Goal: Information Seeking & Learning: Learn about a topic

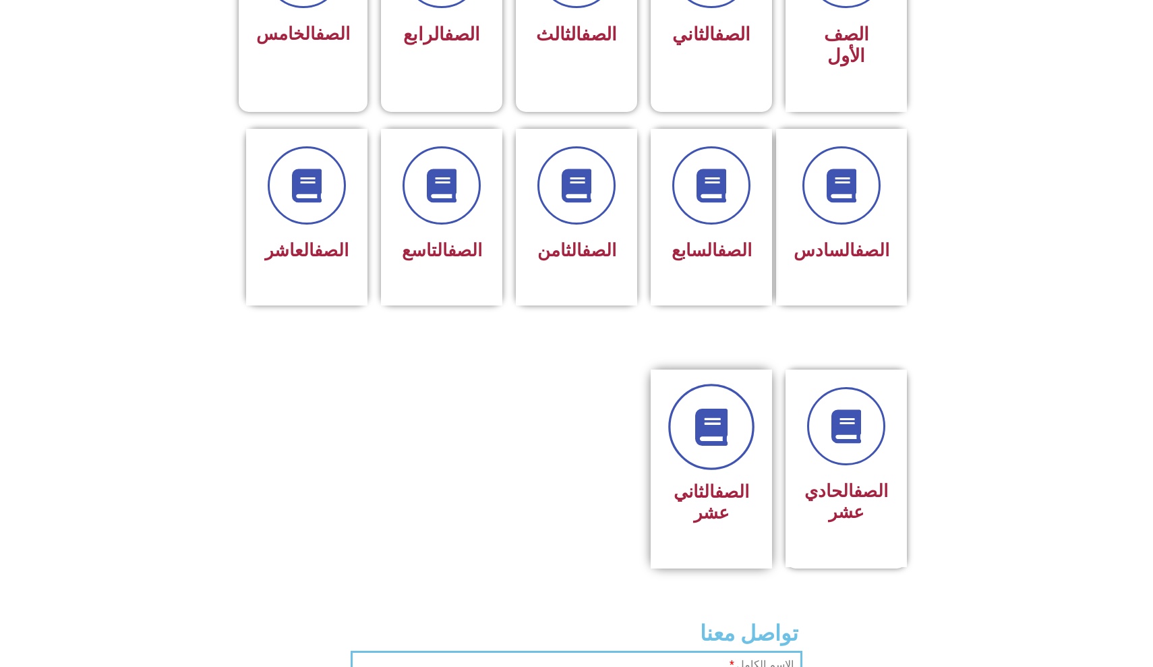
scroll to position [467, 0]
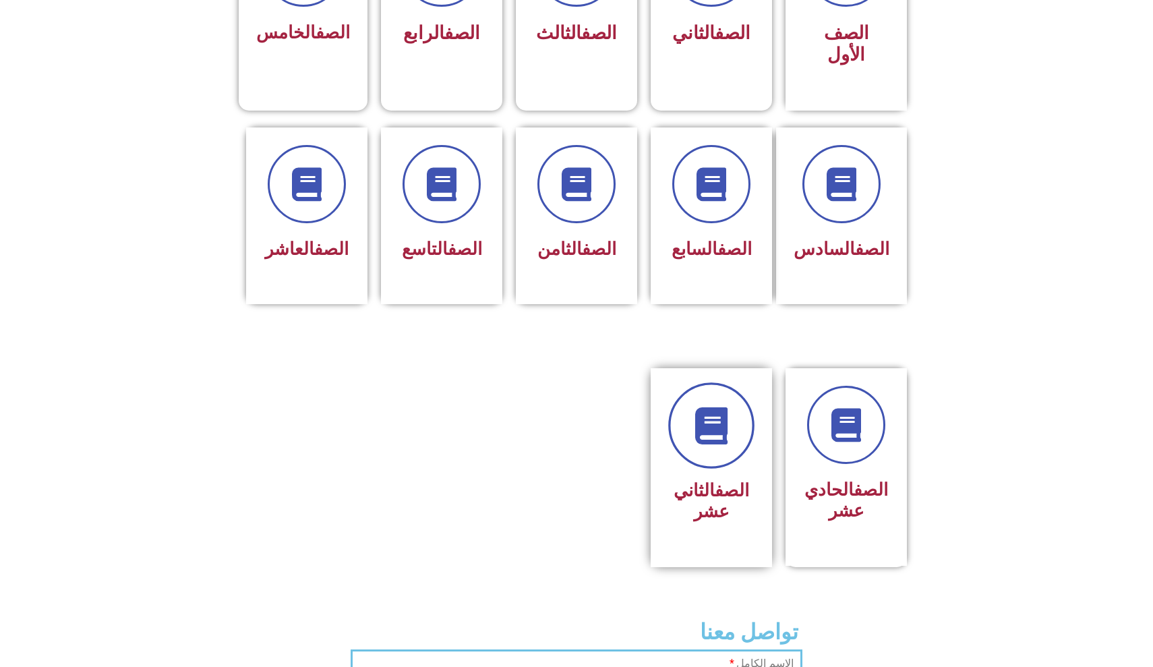
click at [723, 468] on link at bounding box center [711, 425] width 86 height 86
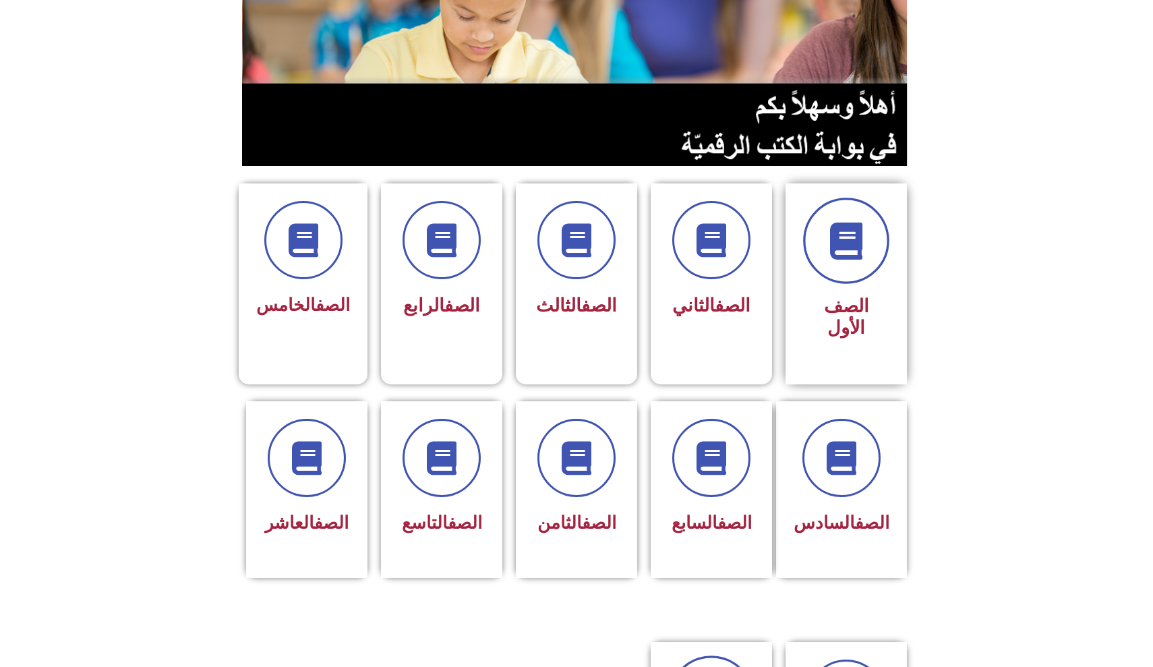
scroll to position [219, 0]
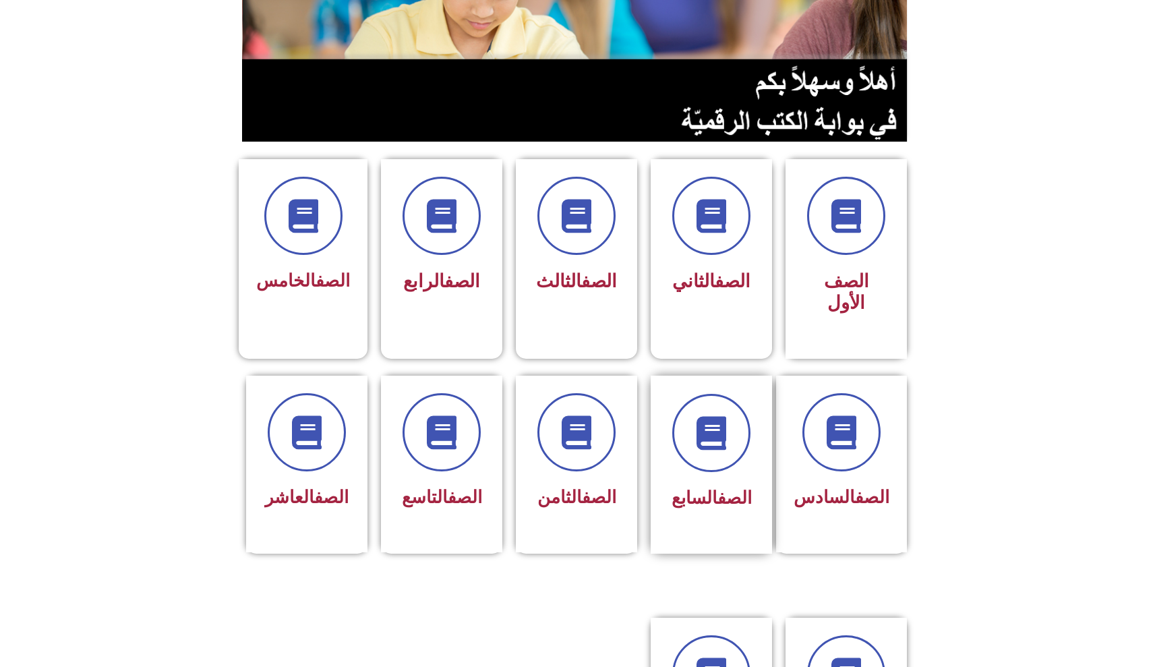
click at [682, 483] on div "الصف السابع" at bounding box center [711, 498] width 85 height 33
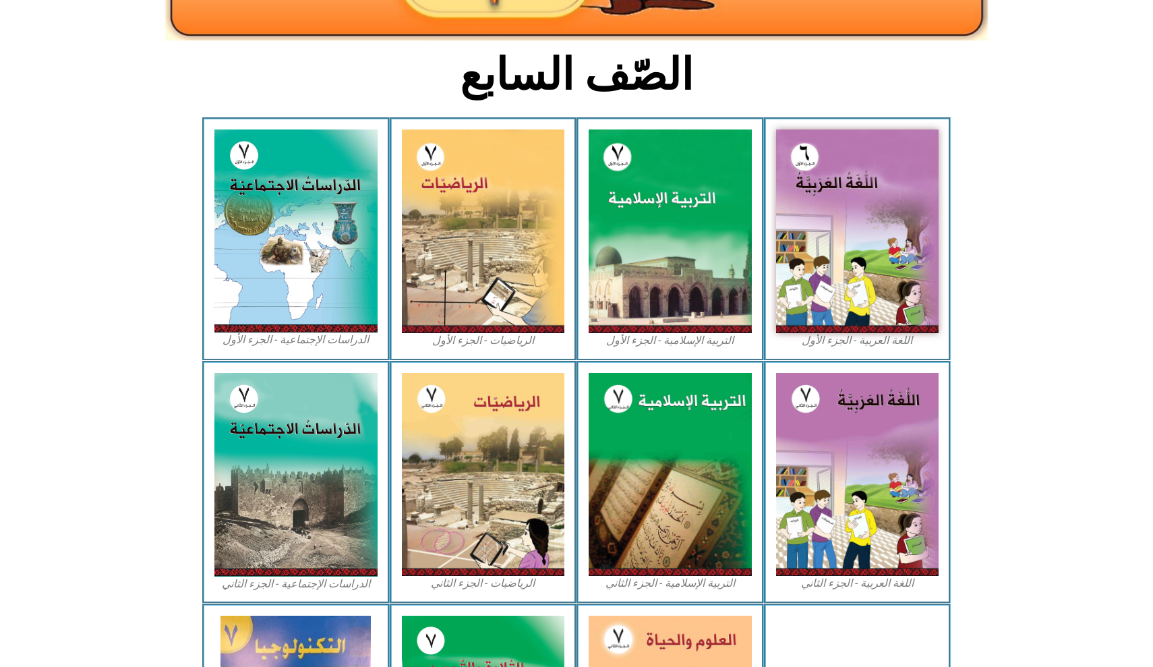
scroll to position [303, 0]
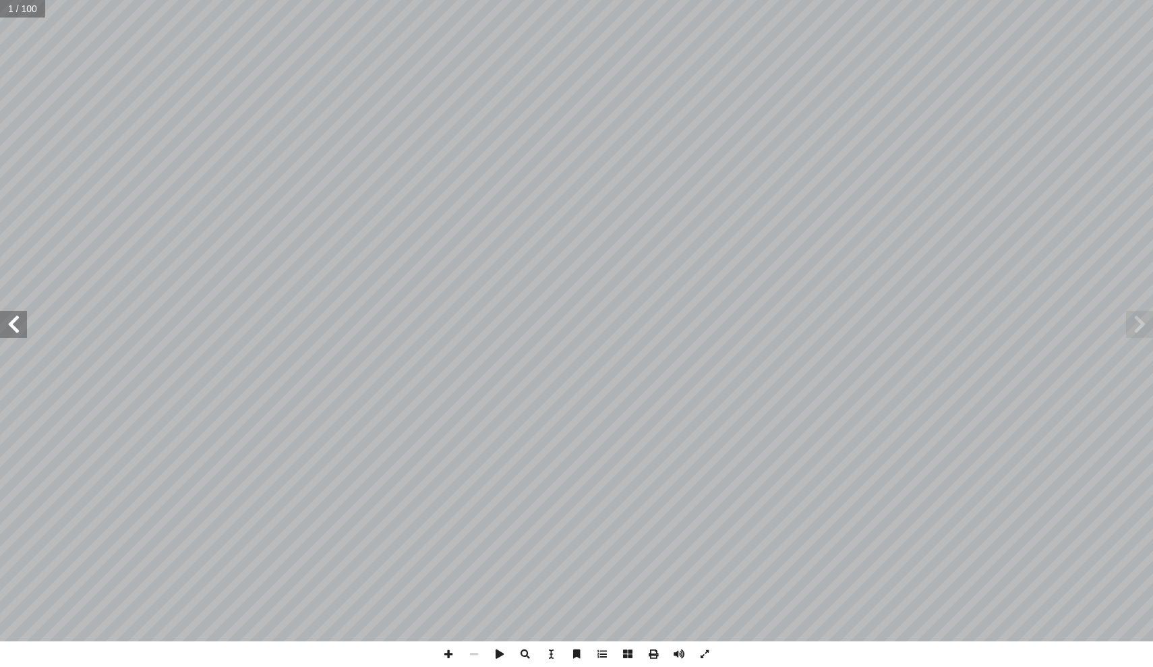
click at [0, 336] on span at bounding box center [13, 324] width 27 height 27
click at [0, 334] on span at bounding box center [13, 324] width 27 height 27
click at [1, 334] on span at bounding box center [13, 324] width 27 height 27
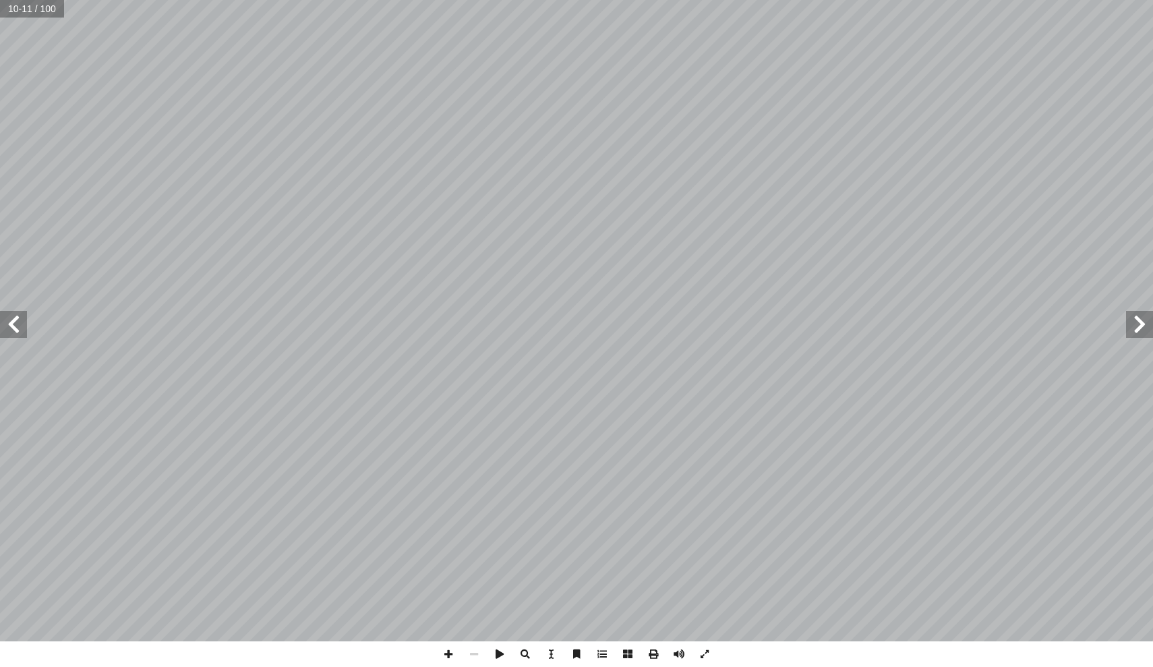
click at [3, 335] on span at bounding box center [13, 324] width 27 height 27
click at [2, 334] on span at bounding box center [13, 324] width 27 height 27
click at [5, 328] on span at bounding box center [13, 324] width 27 height 27
click at [13, 321] on span at bounding box center [13, 324] width 27 height 27
click at [5, 329] on span at bounding box center [13, 324] width 27 height 27
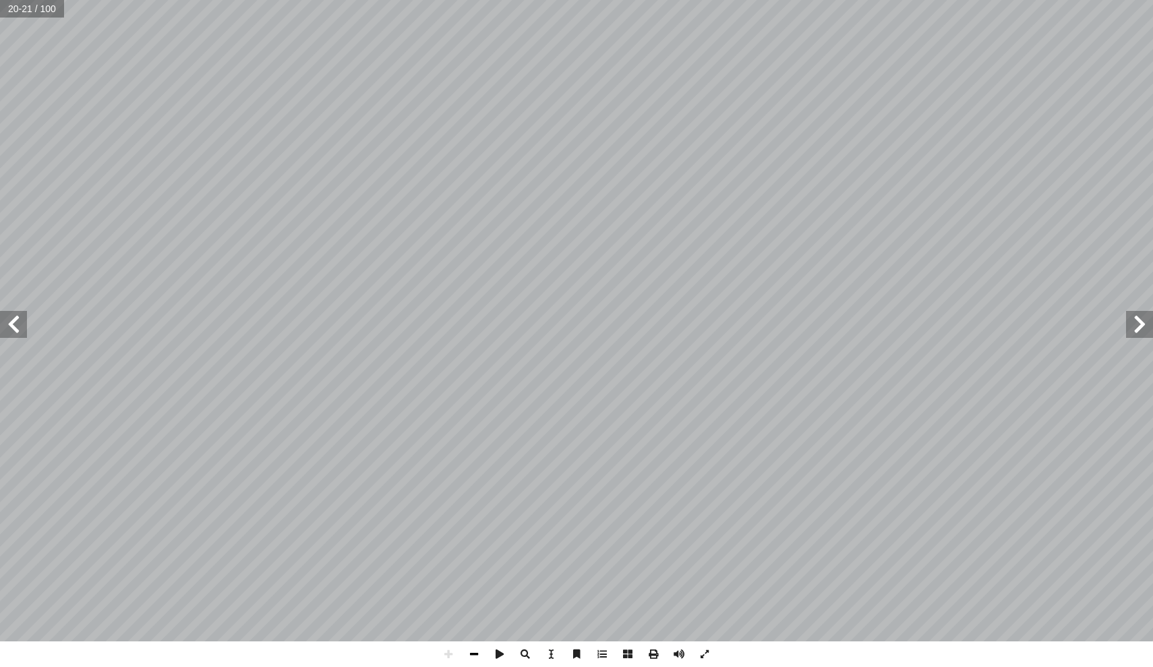
click at [466, 652] on span at bounding box center [474, 654] width 26 height 26
click at [443, 659] on span at bounding box center [448, 654] width 26 height 26
click at [11, 333] on span at bounding box center [13, 324] width 27 height 27
click at [480, 648] on span at bounding box center [474, 654] width 26 height 26
click at [17, 324] on span at bounding box center [13, 324] width 27 height 27
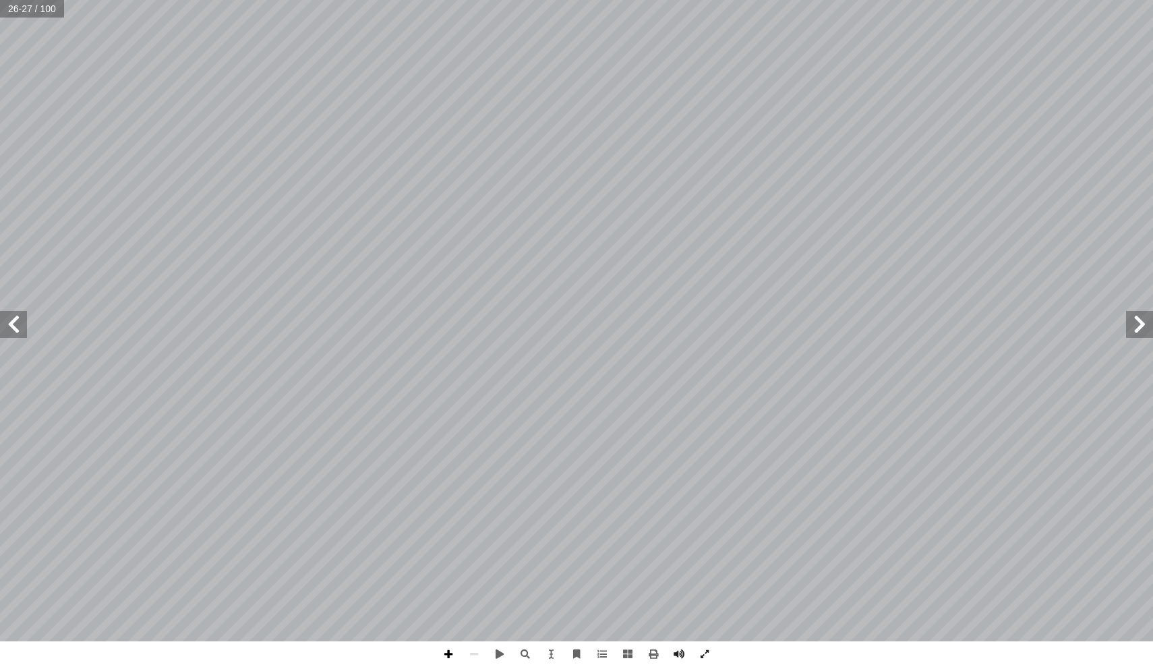
click at [448, 652] on span at bounding box center [448, 654] width 26 height 26
click at [24, 331] on span at bounding box center [13, 324] width 27 height 27
click at [1142, 319] on span at bounding box center [1139, 324] width 27 height 27
click at [1150, 318] on span at bounding box center [1139, 324] width 27 height 27
click at [1146, 326] on span at bounding box center [1139, 324] width 27 height 27
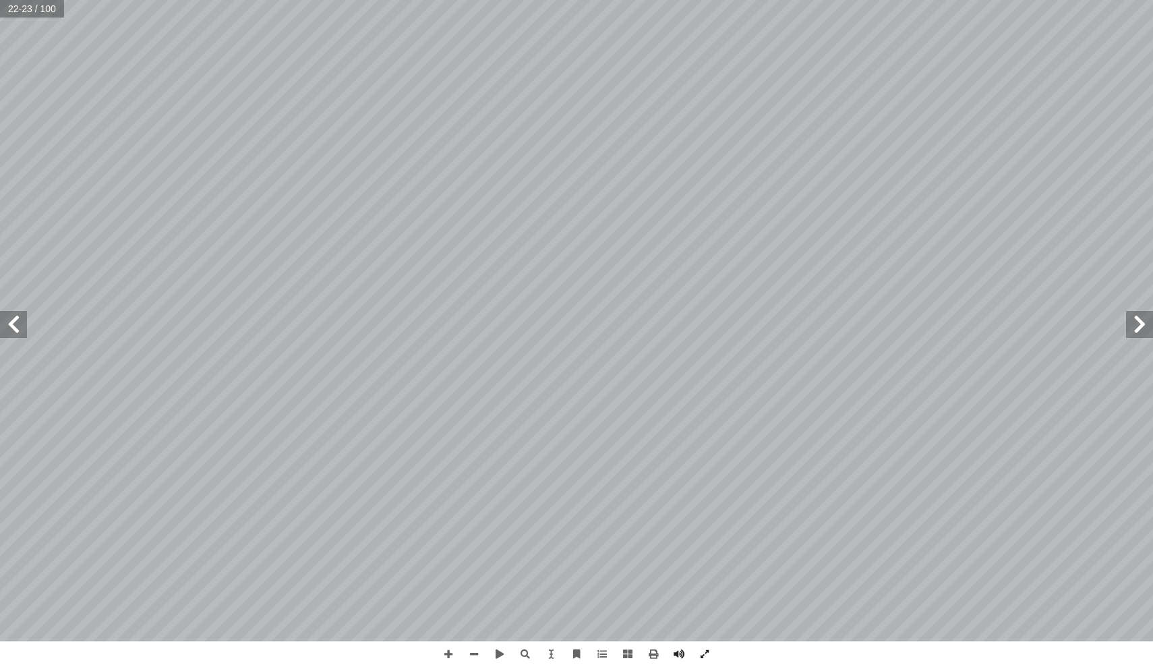
click at [1142, 326] on span at bounding box center [1139, 324] width 27 height 27
